Goal: Task Accomplishment & Management: Use online tool/utility

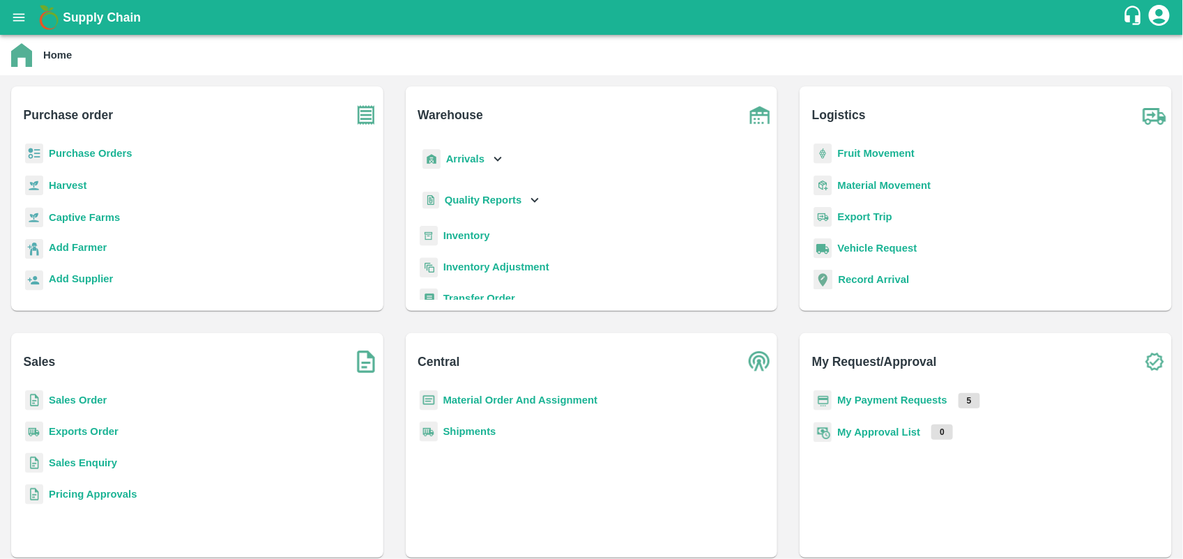
scroll to position [77, 0]
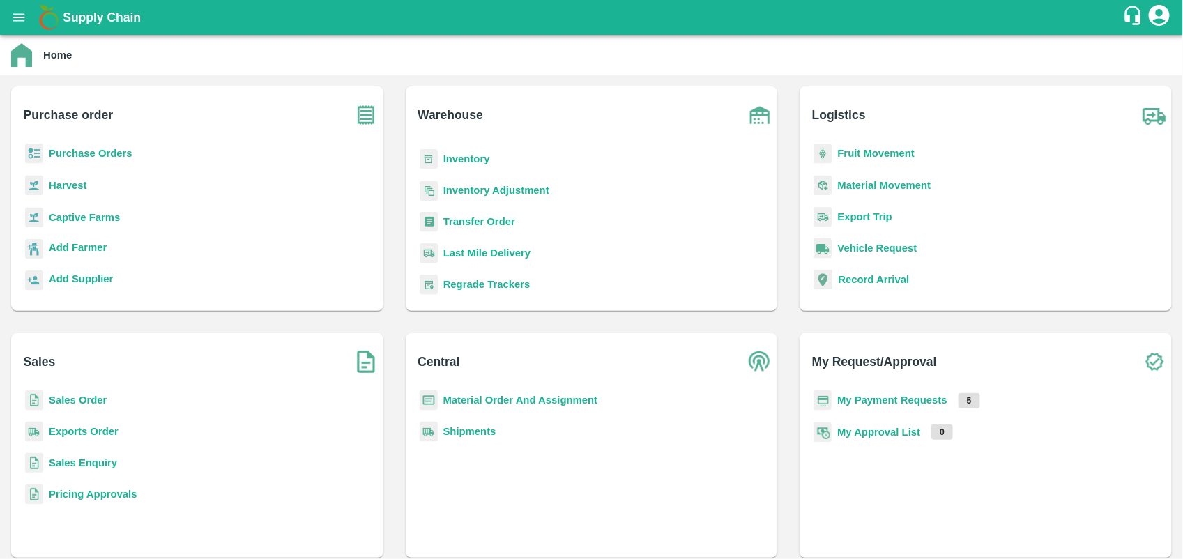
click at [495, 224] on b "Transfer Order" at bounding box center [480, 221] width 72 height 11
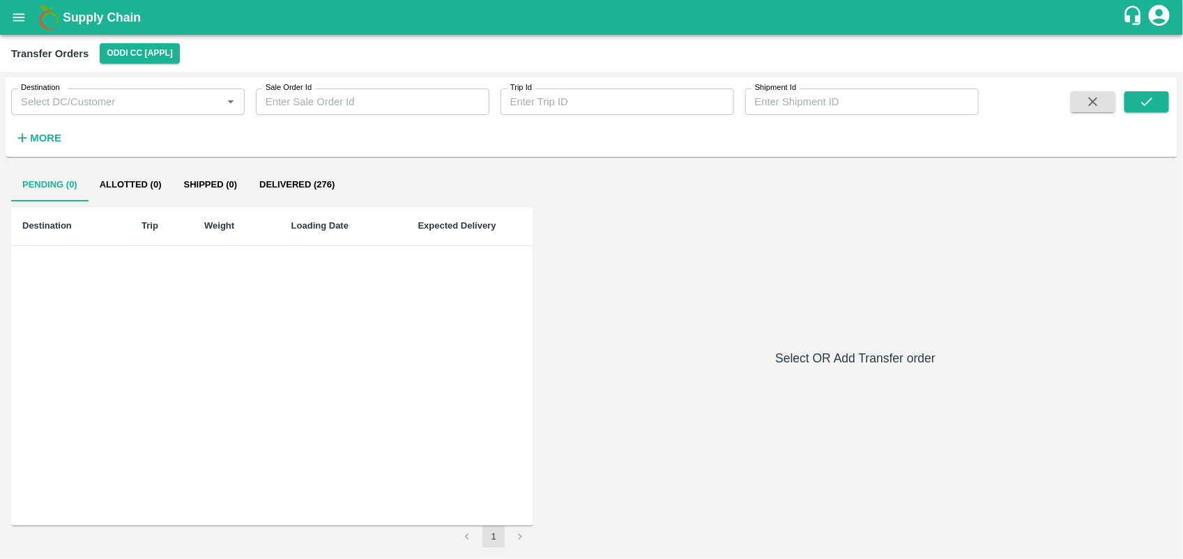
click at [19, 22] on icon "open drawer" at bounding box center [18, 17] width 15 height 15
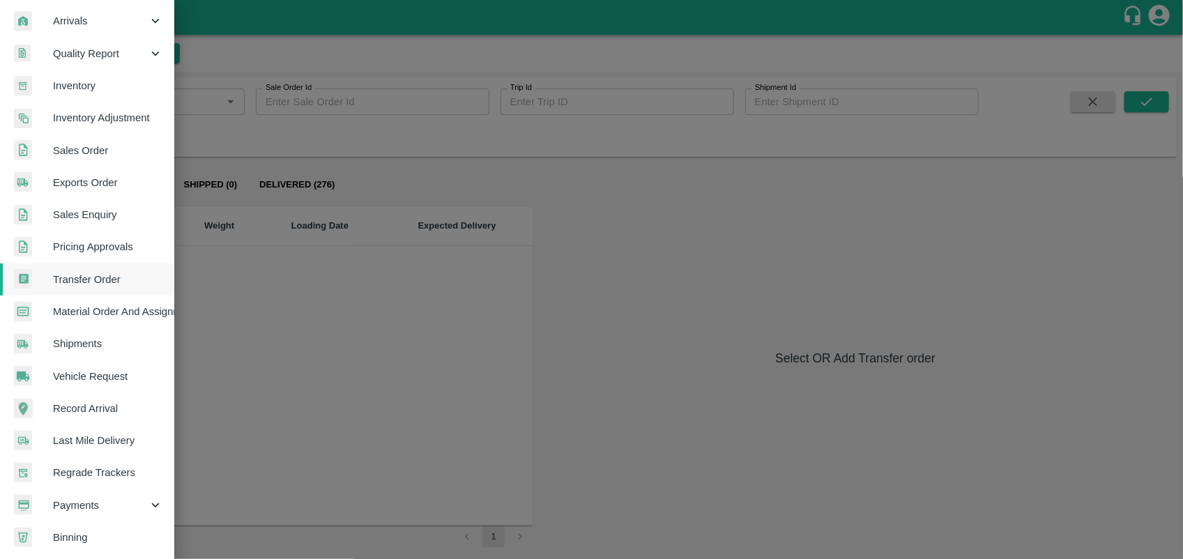
scroll to position [234, 0]
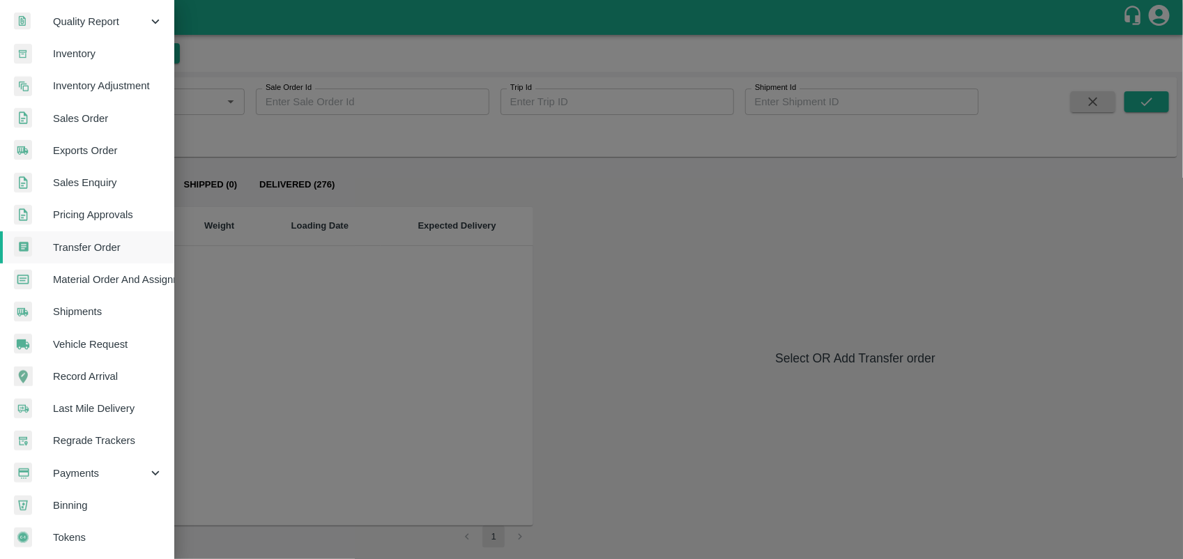
click at [67, 531] on span "Tokens" at bounding box center [108, 537] width 110 height 15
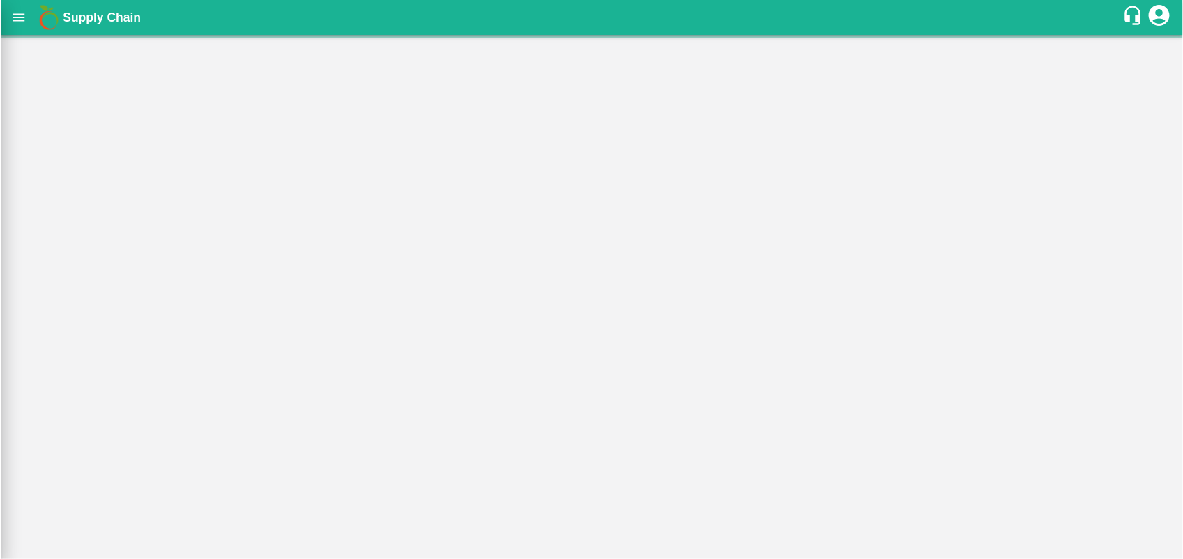
scroll to position [228, 0]
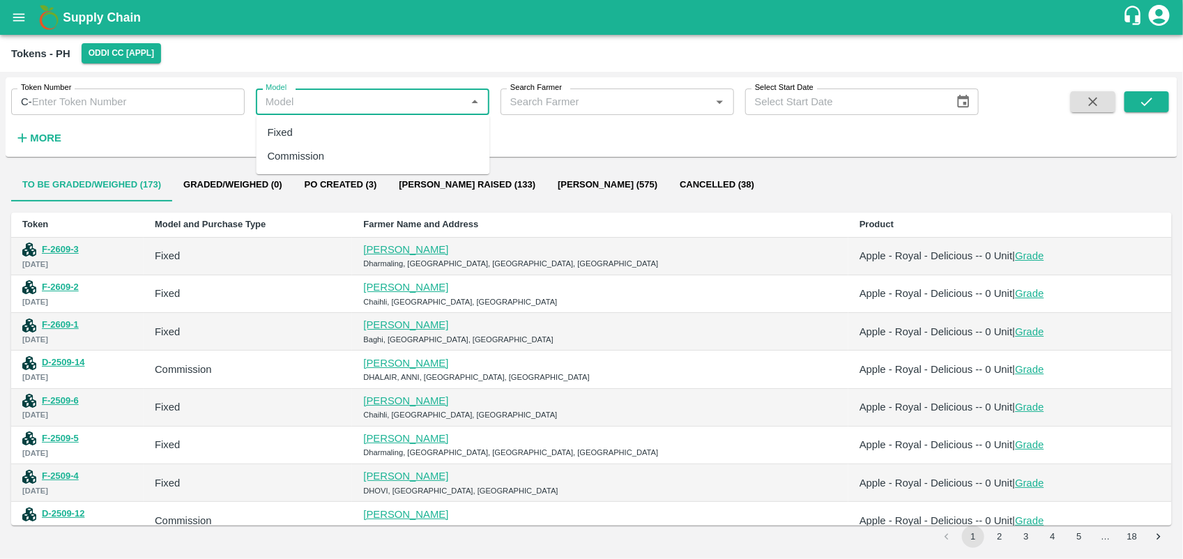
click at [394, 99] on input "Model" at bounding box center [361, 102] width 202 height 18
click at [388, 166] on div "Commission" at bounding box center [374, 156] width 234 height 24
type input "Commission"
click at [558, 99] on input "Search Farmer" at bounding box center [606, 102] width 202 height 18
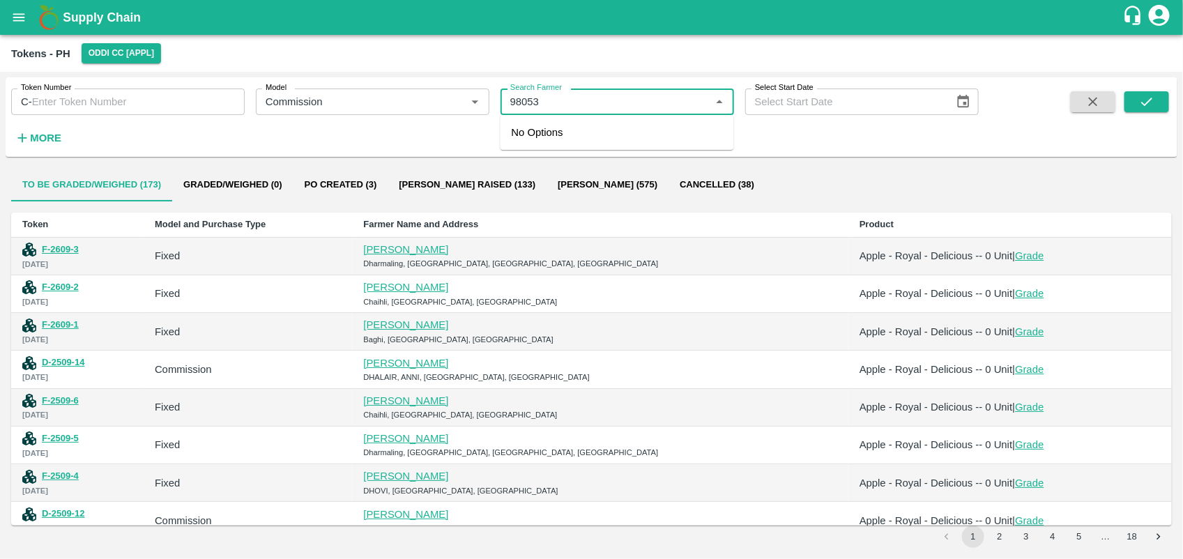
type input "980530"
type input "9"
click at [591, 132] on div "[PERSON_NAME]-8219054033" at bounding box center [590, 132] width 146 height 15
type input "[PERSON_NAME]-8219054033"
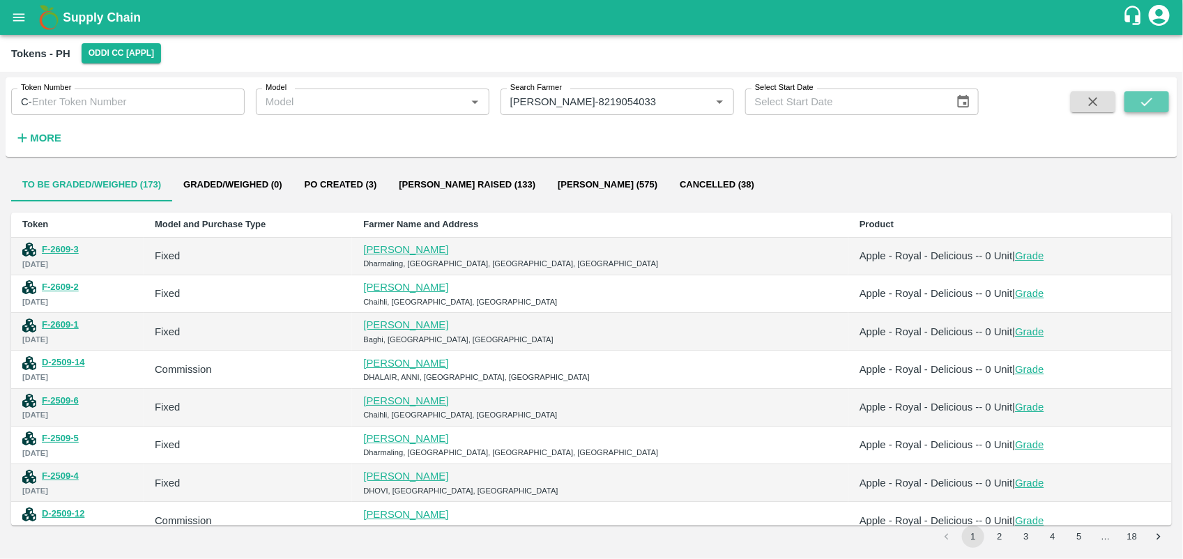
click at [1138, 98] on button "submit" at bounding box center [1147, 101] width 45 height 21
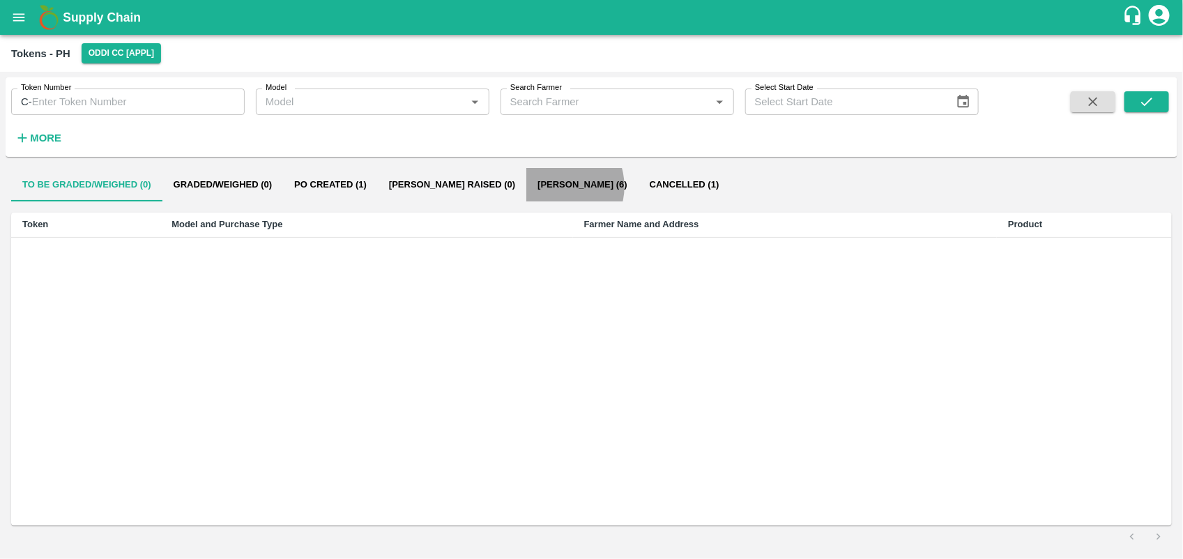
click at [526, 186] on button "[PERSON_NAME] (6)" at bounding box center [582, 184] width 112 height 33
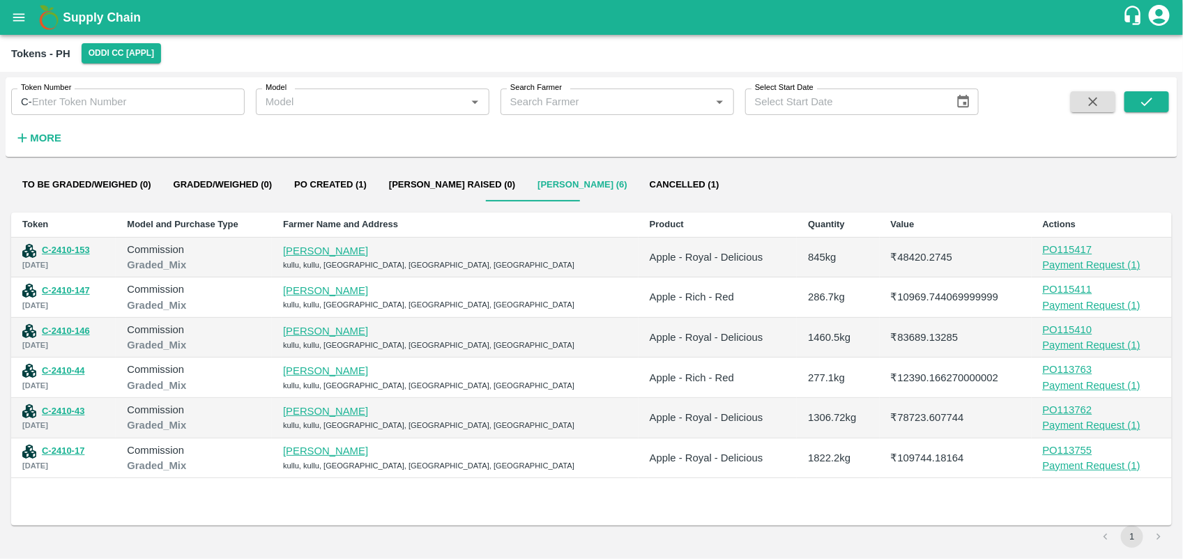
click at [368, 251] on link "[PERSON_NAME]" at bounding box center [325, 250] width 85 height 11
click at [64, 190] on button "To be Graded/Weighed (0)" at bounding box center [86, 184] width 151 height 33
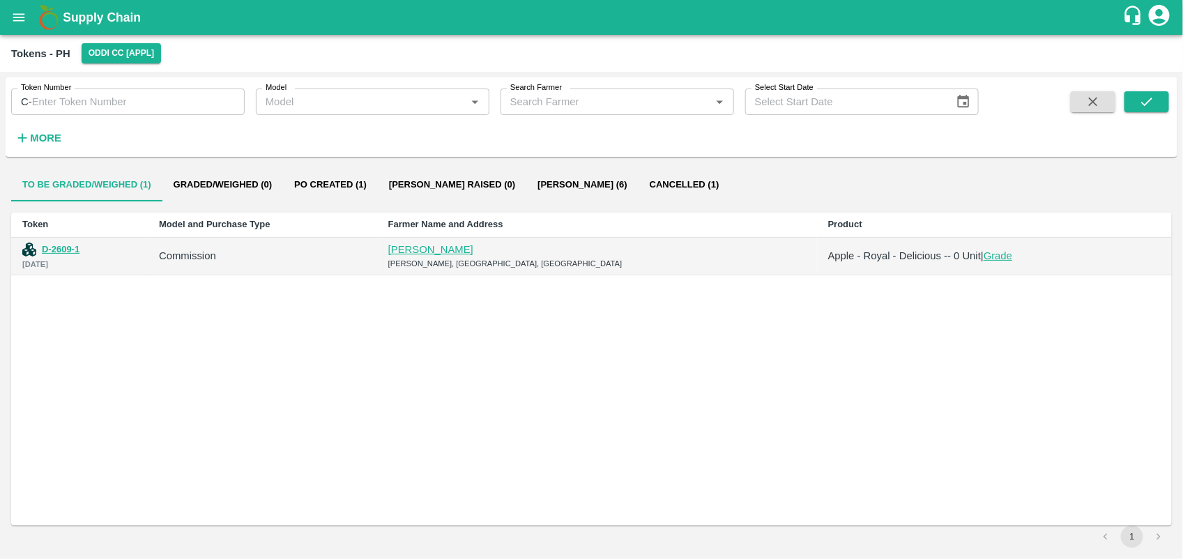
click at [32, 36] on div "Tokens - PH Oddi CC [APPL]" at bounding box center [591, 53] width 1183 height 37
click at [20, 16] on icon "open drawer" at bounding box center [18, 17] width 15 height 15
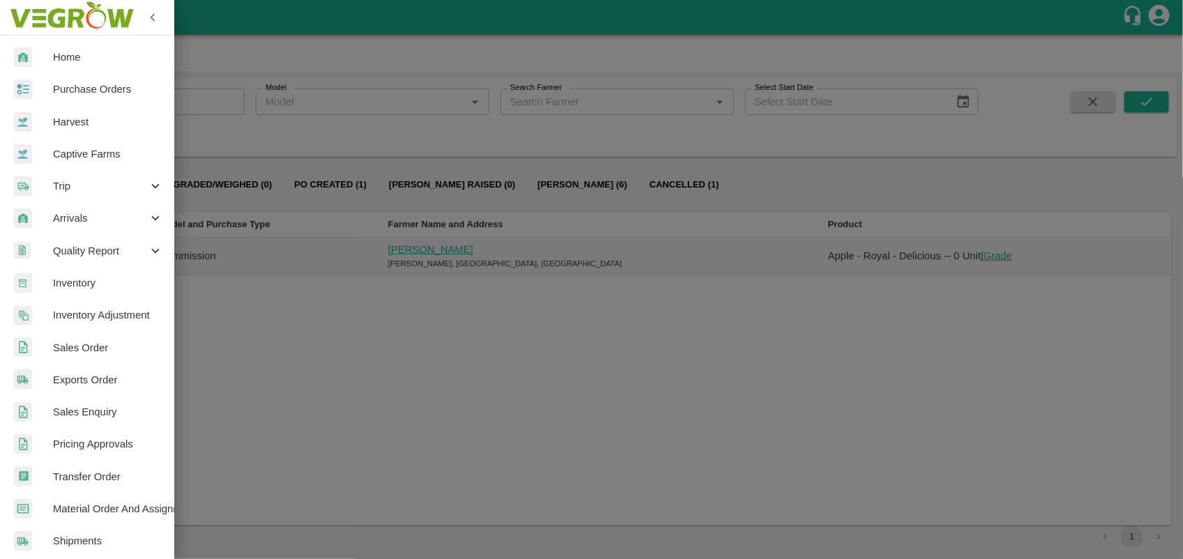
click at [49, 49] on div at bounding box center [33, 57] width 39 height 20
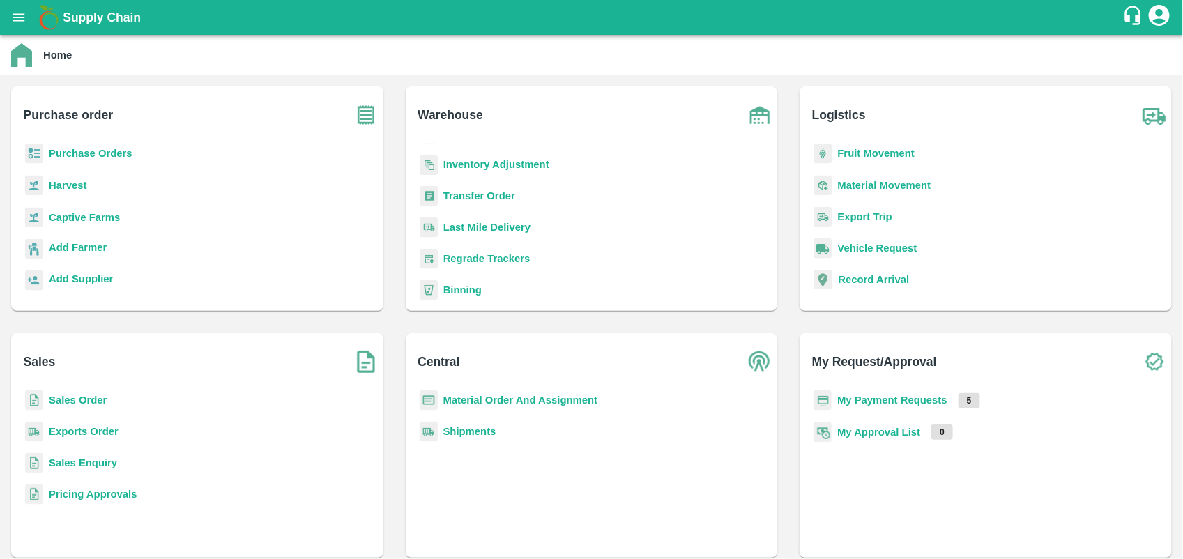
scroll to position [181, 0]
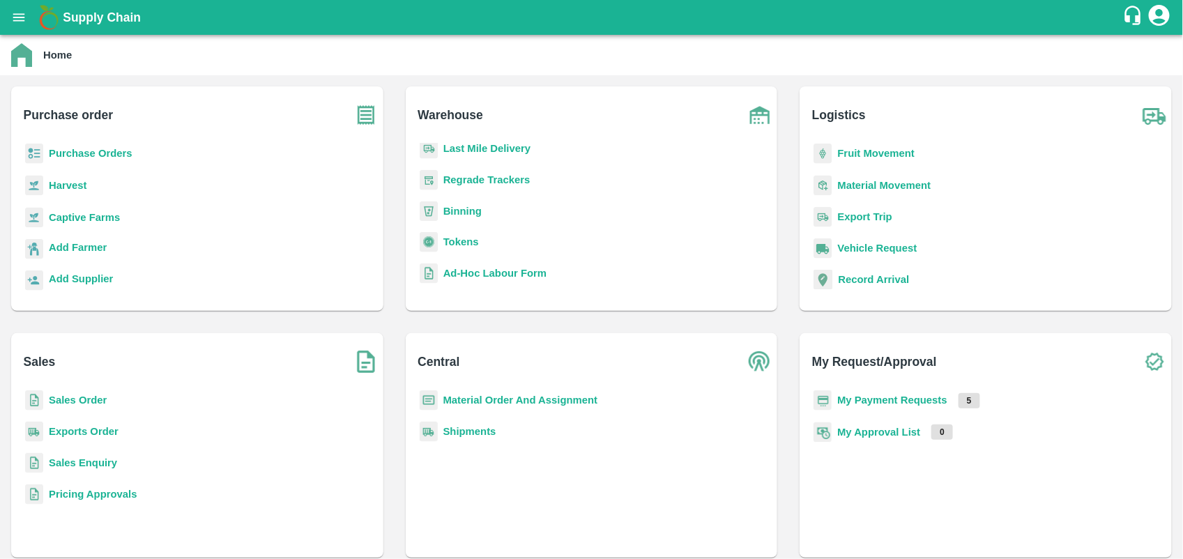
click at [460, 243] on b "Tokens" at bounding box center [462, 241] width 36 height 11
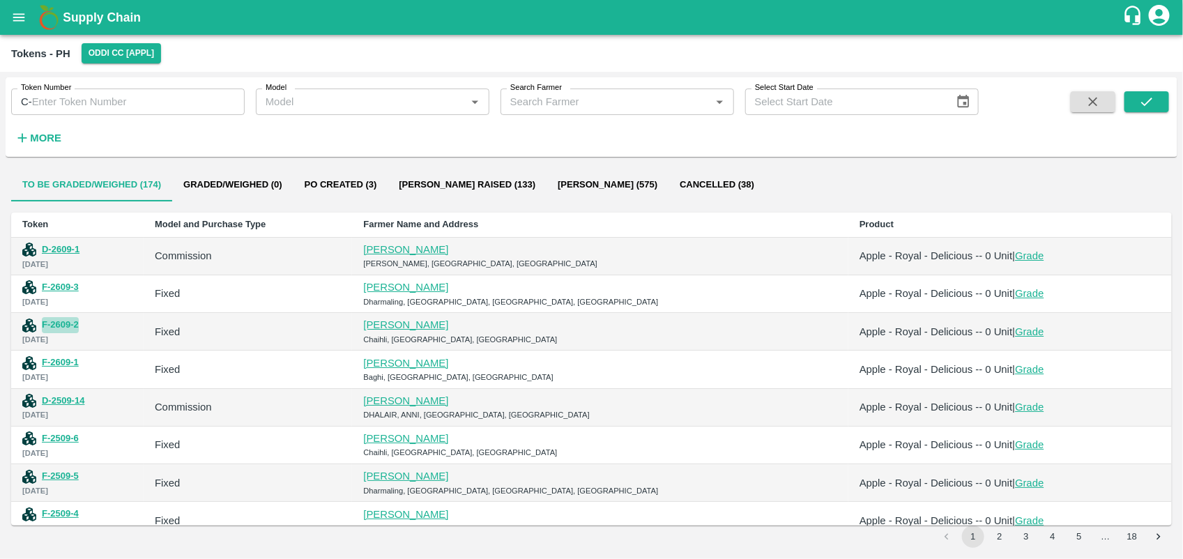
click at [65, 326] on button "F-2609-2" at bounding box center [60, 325] width 37 height 16
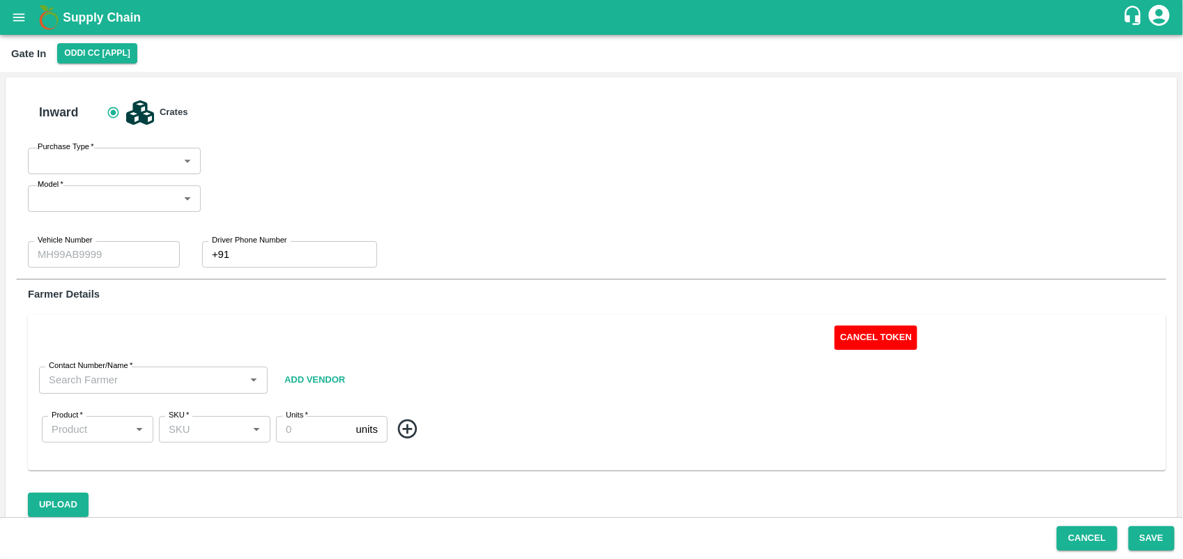
type input "Fixed"
type input "HP494903"
type input "0"
type input "[PERSON_NAME]-9805277570"
type input "Apple - Royal - Delicious"
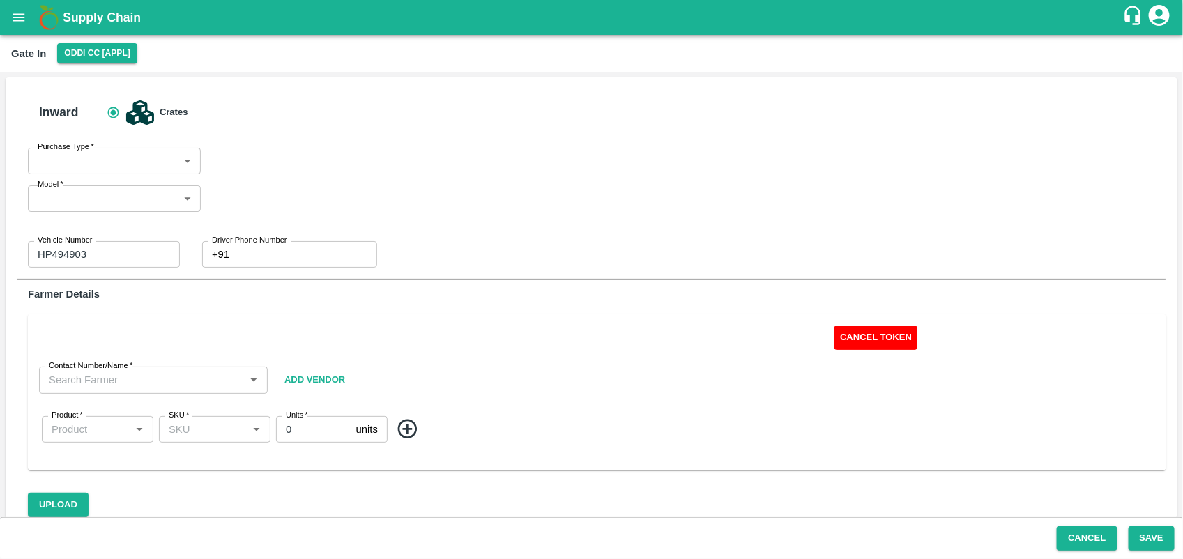
type input "SHIM-MIX"
click at [869, 340] on button "Cancel Token" at bounding box center [876, 338] width 83 height 24
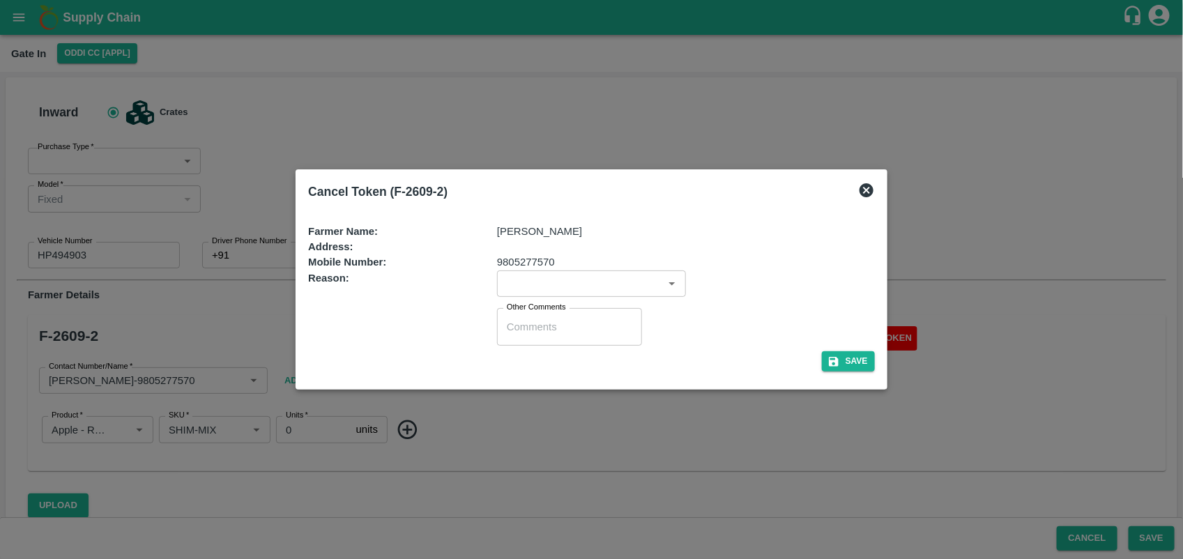
click at [536, 289] on input "input" at bounding box center [580, 284] width 158 height 18
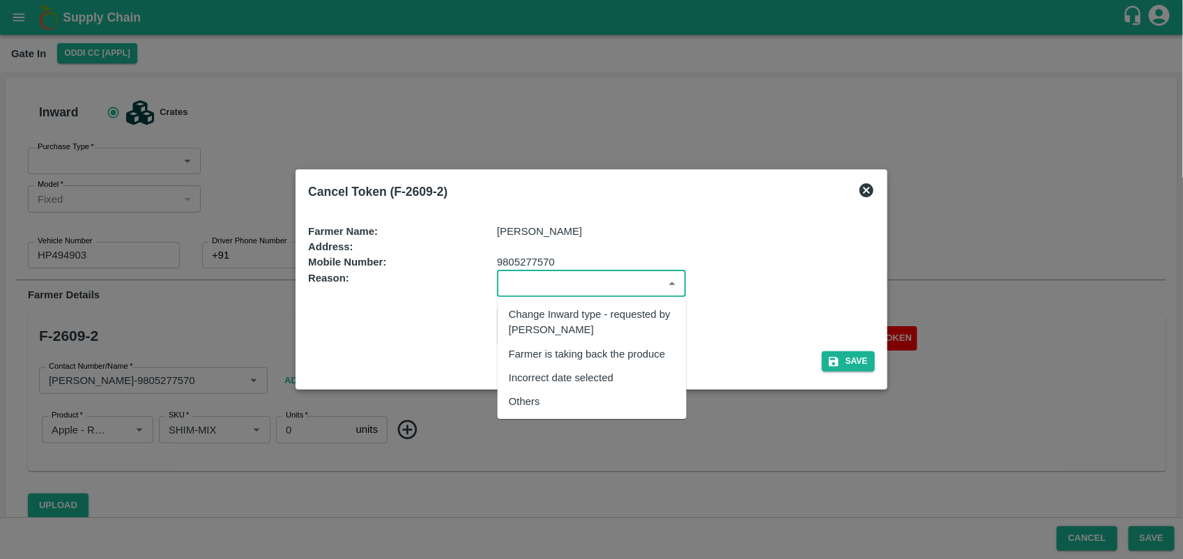
click at [569, 391] on div "Others" at bounding box center [592, 402] width 189 height 24
type input "Others"
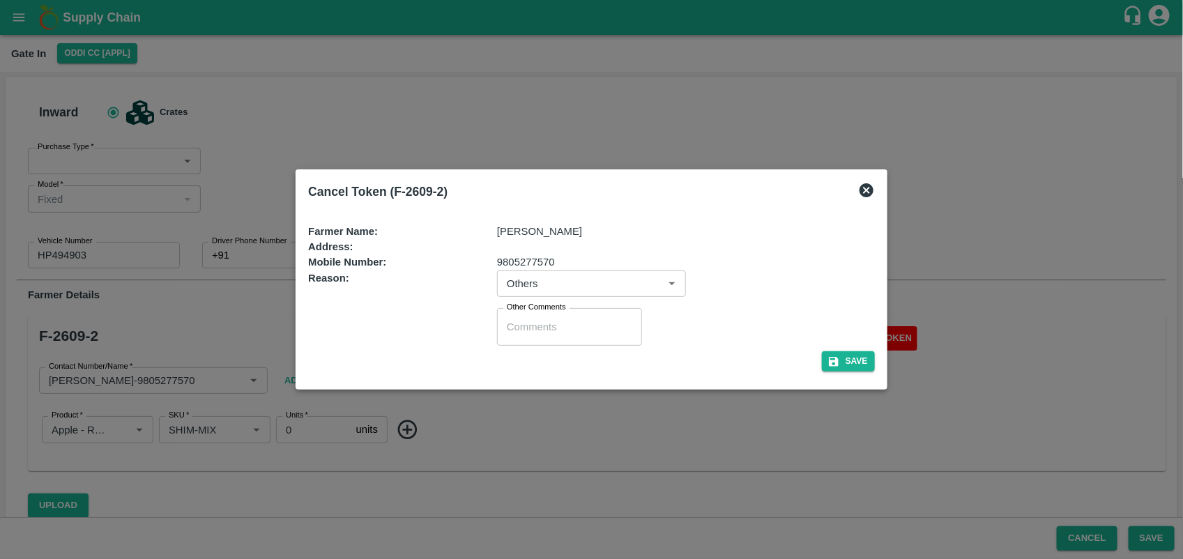
click at [552, 340] on div "x Other Comments" at bounding box center [569, 327] width 145 height 38
type textarea "REJECT"
click at [831, 360] on icon "button" at bounding box center [834, 362] width 13 height 13
